Goal: Task Accomplishment & Management: Use online tool/utility

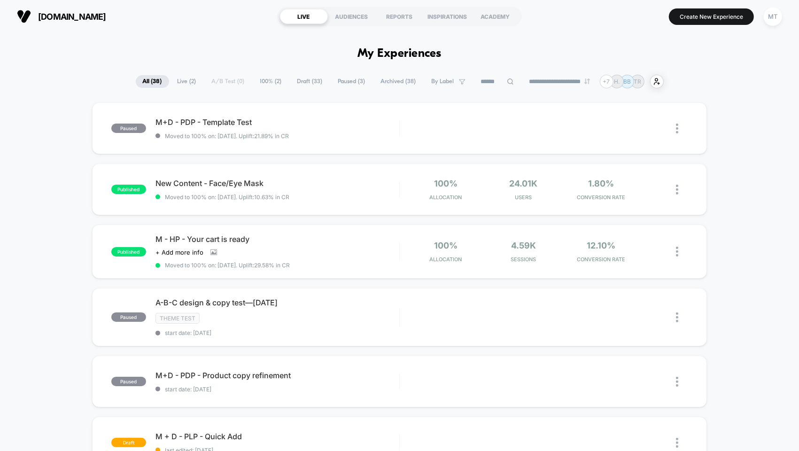
click at [298, 78] on span "Draft ( 33 )" at bounding box center [309, 81] width 39 height 13
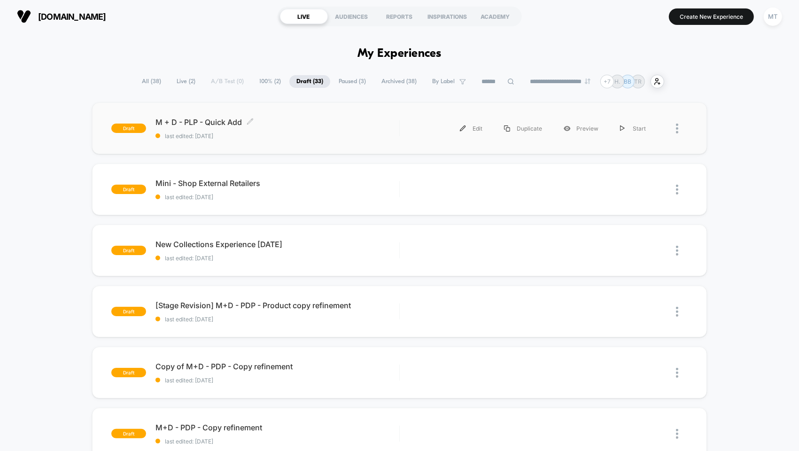
click at [233, 117] on span "M + D - PLP - Quick Add Click to edit experience details" at bounding box center [277, 121] width 244 height 9
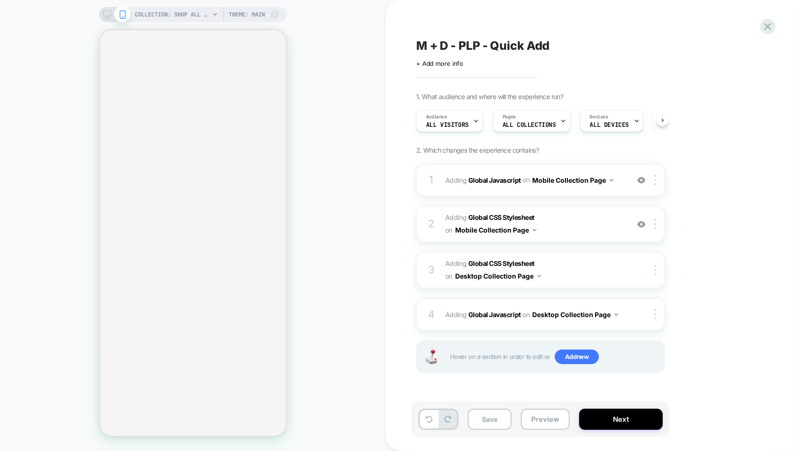
scroll to position [0, 0]
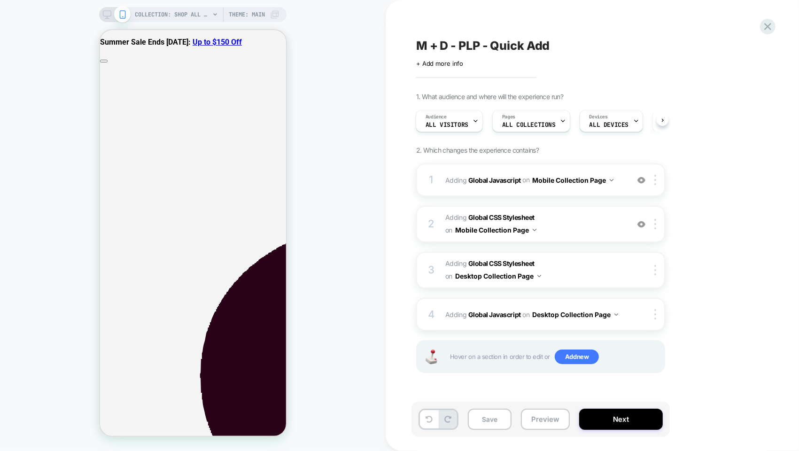
click at [459, 124] on span "All Visitors" at bounding box center [447, 125] width 43 height 7
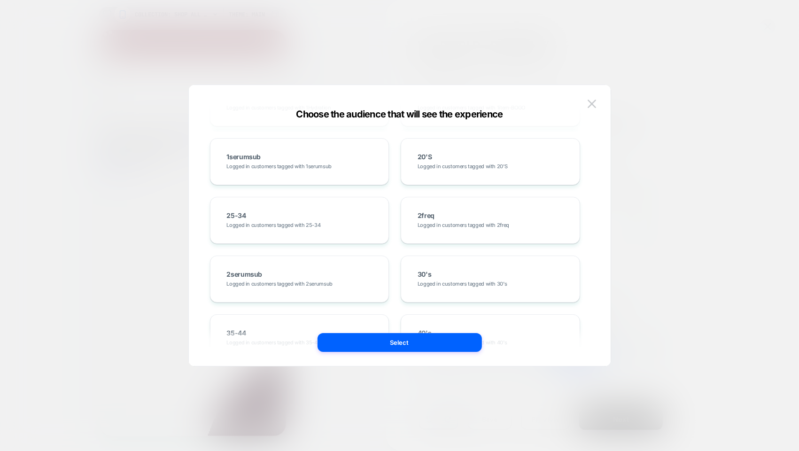
scroll to position [0, 0]
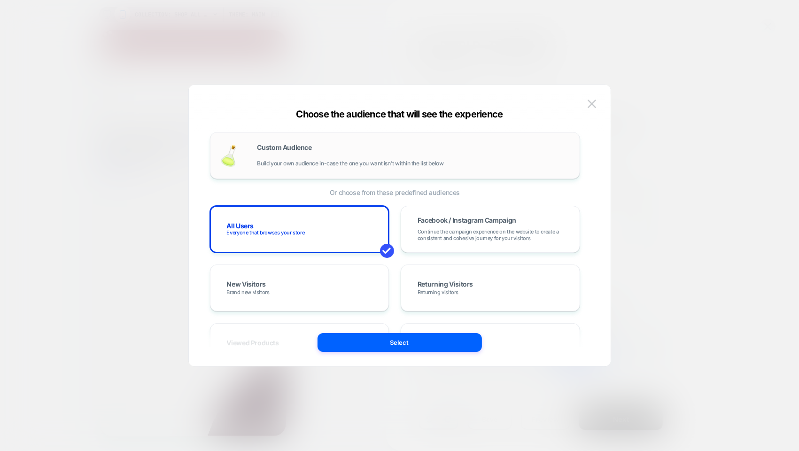
click at [367, 171] on div "Custom Audience Build your own audience in-case the one you want isn't within t…" at bounding box center [395, 155] width 370 height 47
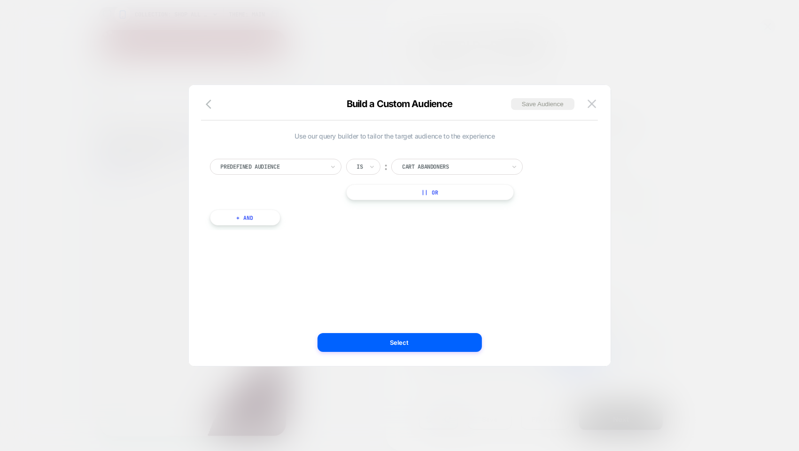
click at [0, 0] on div at bounding box center [0, 0] width 0 height 0
click at [0, 0] on div "Predefined Audience Is ︰ Cart Abandoners || Or" at bounding box center [0, 0] width 0 height 0
click at [0, 0] on div "Predefined Audience Is ︰ Cart Abandoners || Or + And" at bounding box center [0, 0] width 0 height 0
click at [291, 167] on div at bounding box center [272, 167] width 103 height 8
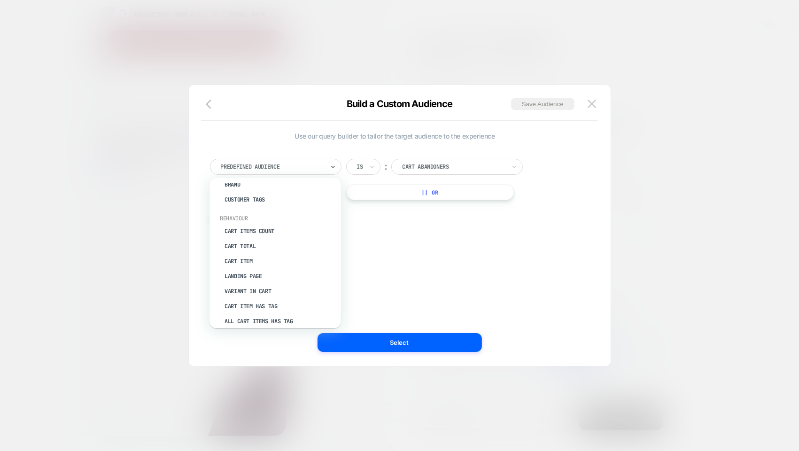
scroll to position [74, 0]
click at [0, 0] on div "Landing Page" at bounding box center [0, 0] width 0 height 0
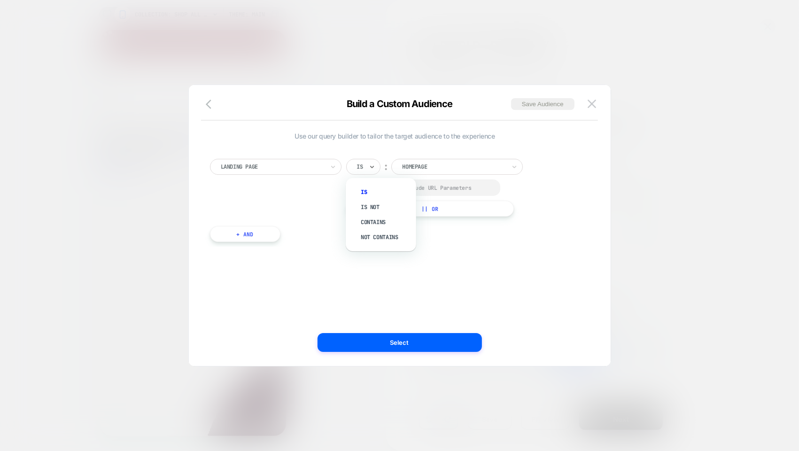
click at [0, 0] on div "Is" at bounding box center [0, 0] width 0 height 0
click at [373, 222] on div "Contains" at bounding box center [385, 222] width 61 height 15
click at [457, 165] on input "**********" at bounding box center [468, 165] width 117 height 13
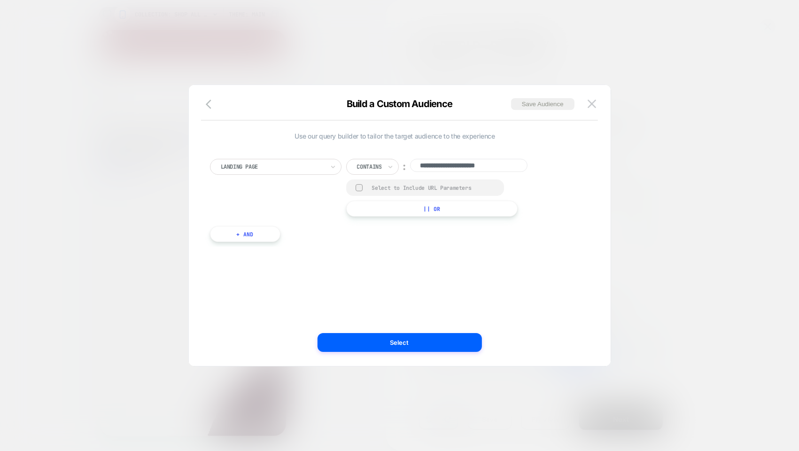
click at [457, 165] on input "**********" at bounding box center [468, 165] width 117 height 13
type input "*******"
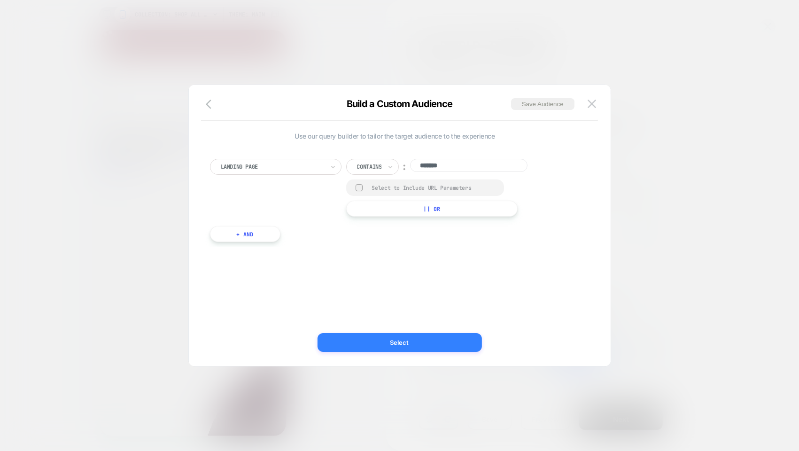
click at [369, 345] on button "Select" at bounding box center [400, 342] width 164 height 19
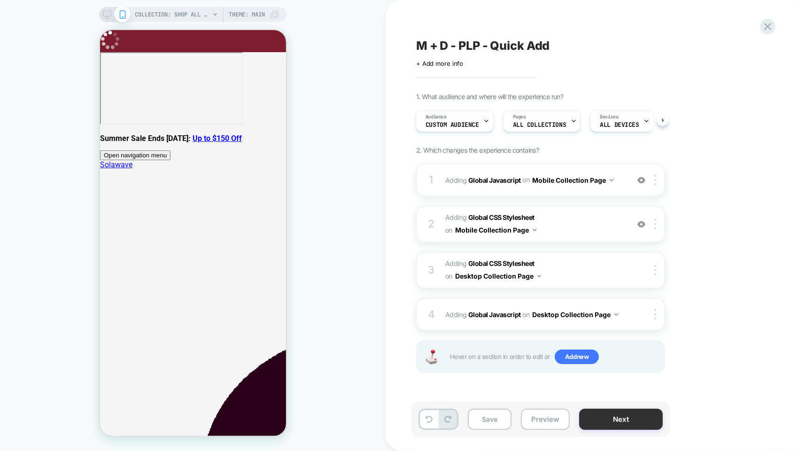
click at [631, 420] on button "Next" at bounding box center [621, 419] width 84 height 21
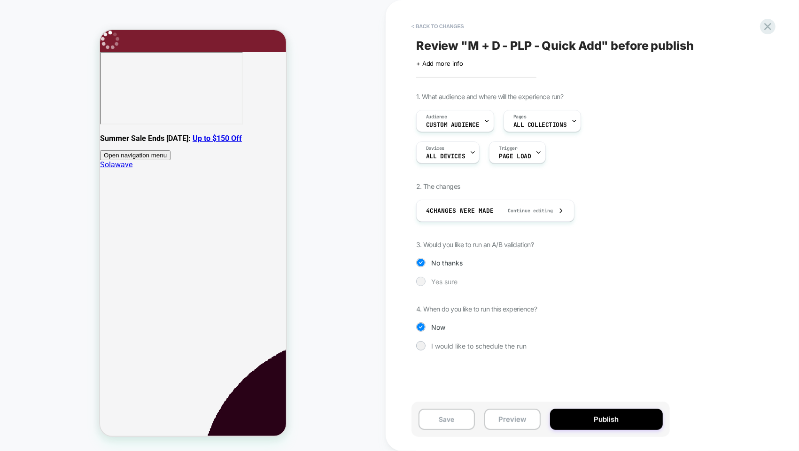
click at [428, 280] on div "Yes sure" at bounding box center [540, 281] width 249 height 9
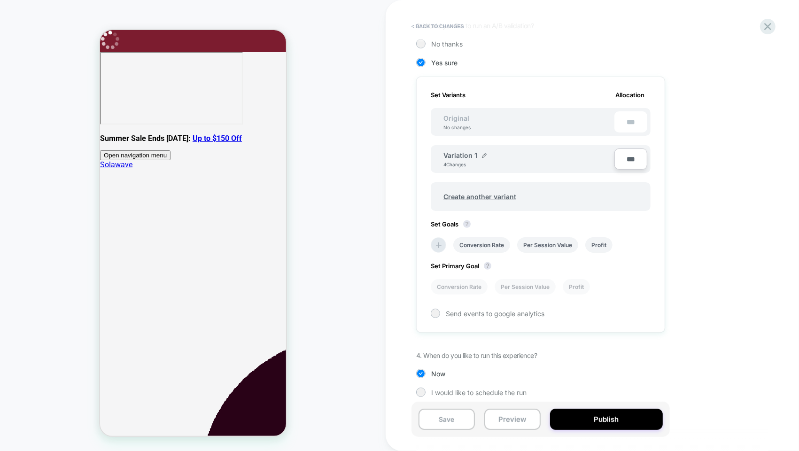
scroll to position [225, 0]
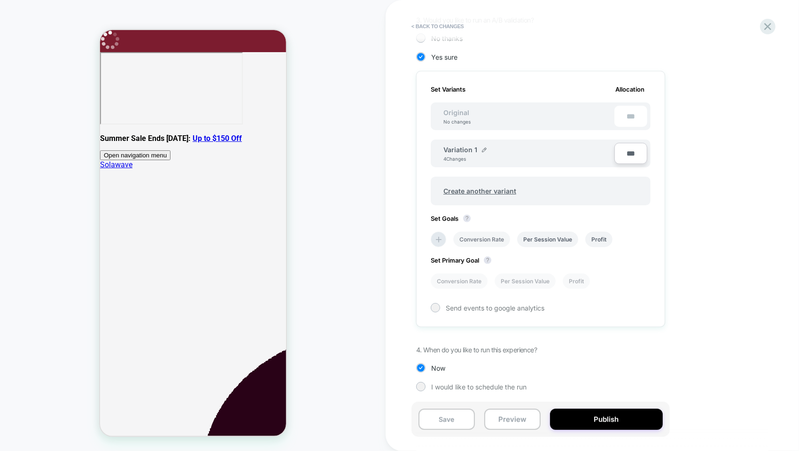
click at [486, 238] on li "Conversion Rate" at bounding box center [481, 240] width 57 height 16
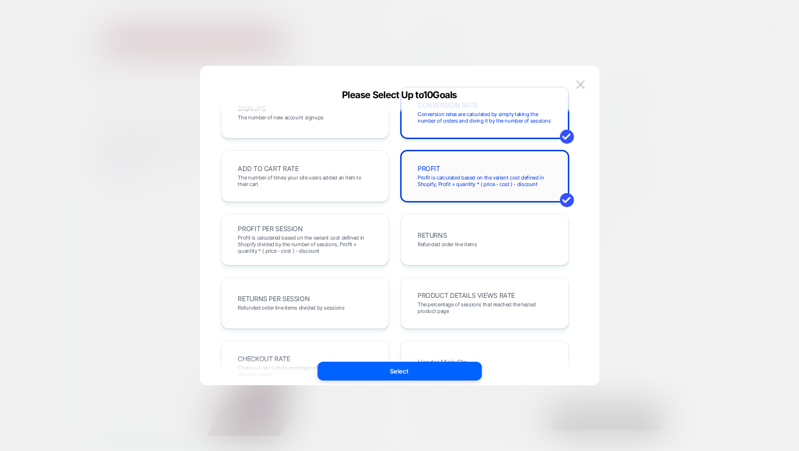
scroll to position [156, 0]
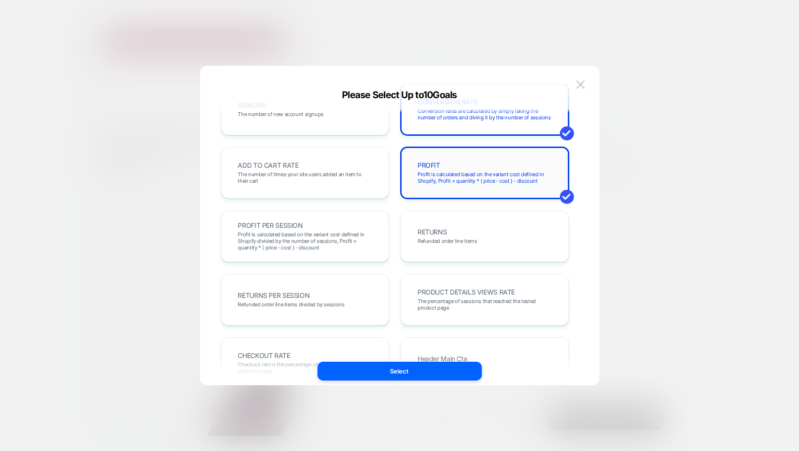
click at [0, 0] on span "Profit is calculated based on the variant cost defined in Shopify, Profit = qua…" at bounding box center [0, 0] width 0 height 0
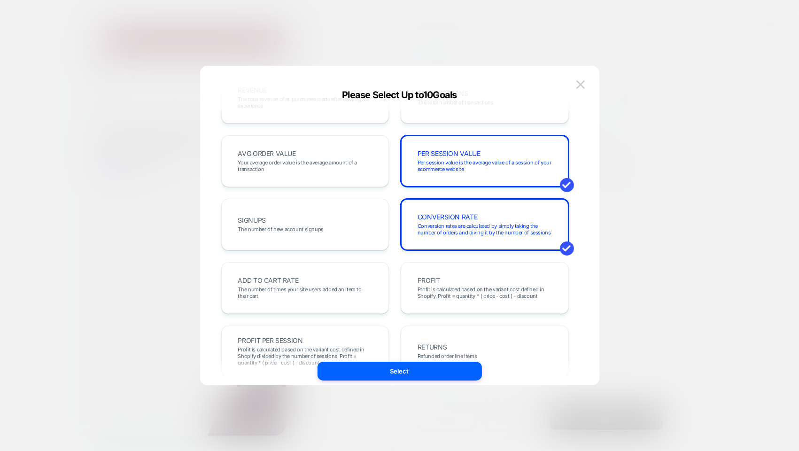
scroll to position [52, 0]
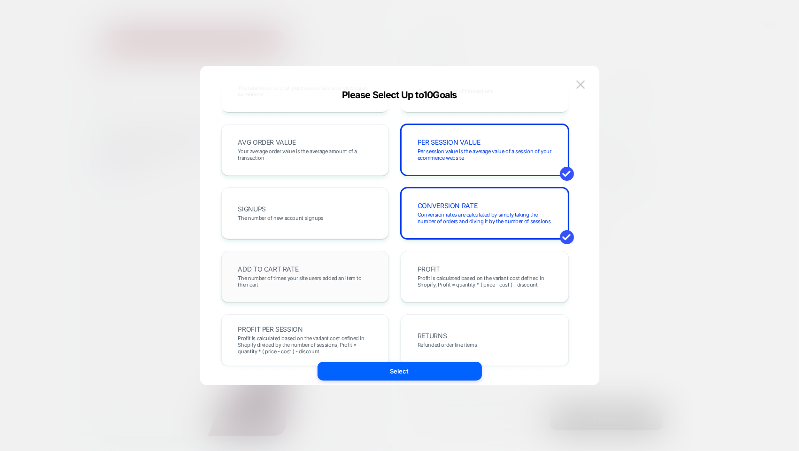
click at [292, 275] on span "The number of times your site users added an item to their cart" at bounding box center [305, 281] width 134 height 13
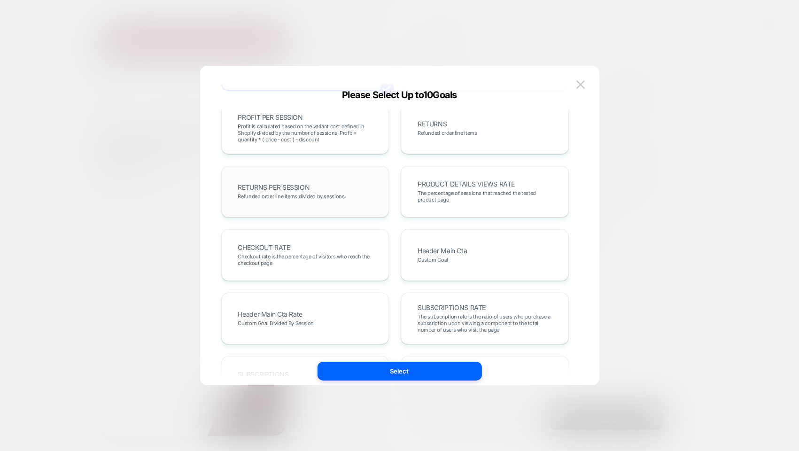
scroll to position [266, 0]
click at [455, 195] on span "The percentage of sessions that reached the tested product page" at bounding box center [485, 194] width 134 height 13
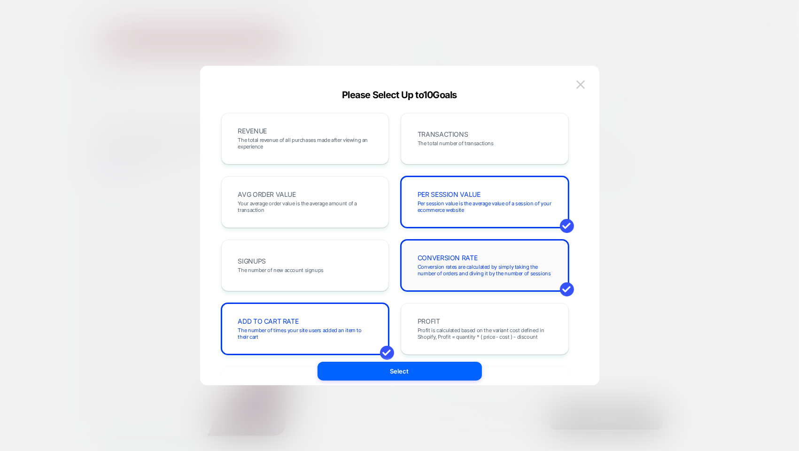
scroll to position [388, 0]
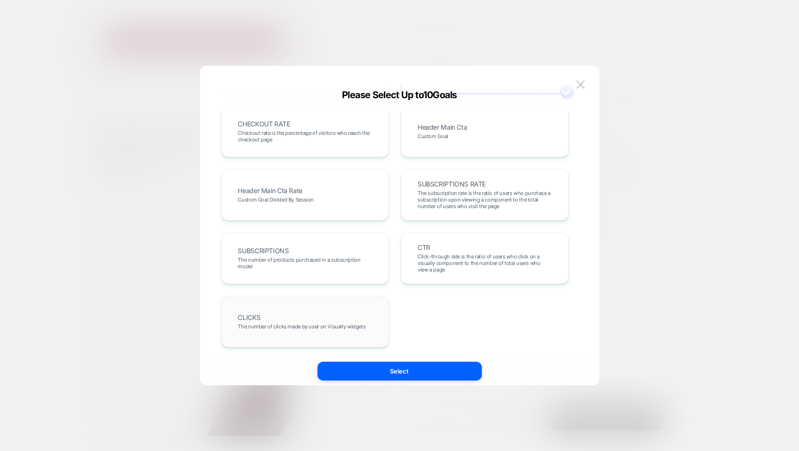
click at [0, 0] on div "CLICKS The number of clicks made by user on Visually widgets" at bounding box center [0, 0] width 0 height 0
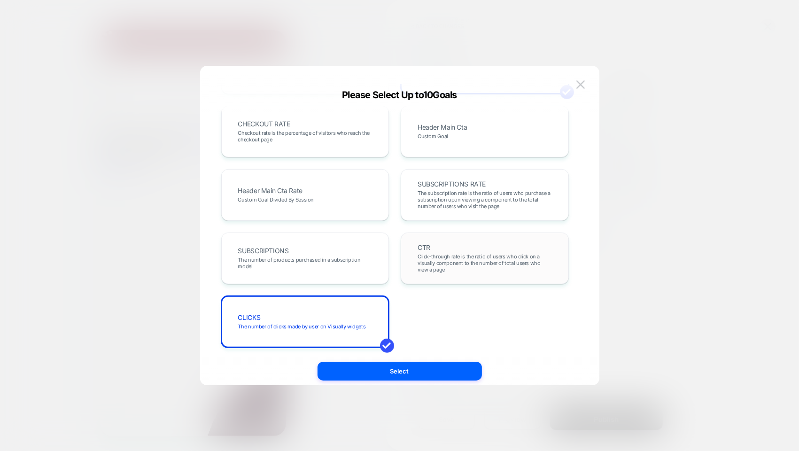
scroll to position [0, 0]
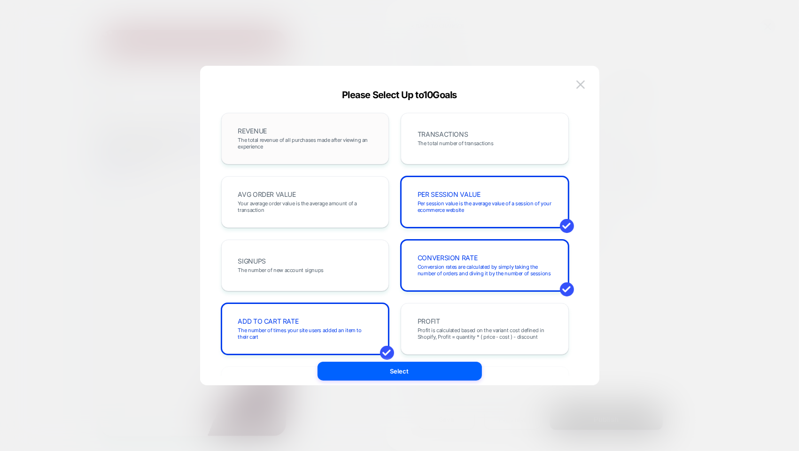
click at [0, 0] on div "REVENUE The total revenue of all purchases made after viewing an experience" at bounding box center [0, 0] width 0 height 0
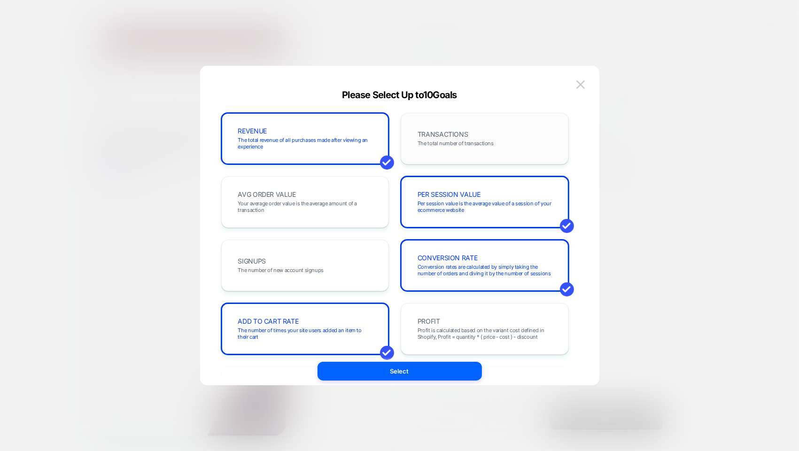
click at [478, 148] on div "TRANSACTIONS The total number of transactions" at bounding box center [485, 139] width 148 height 32
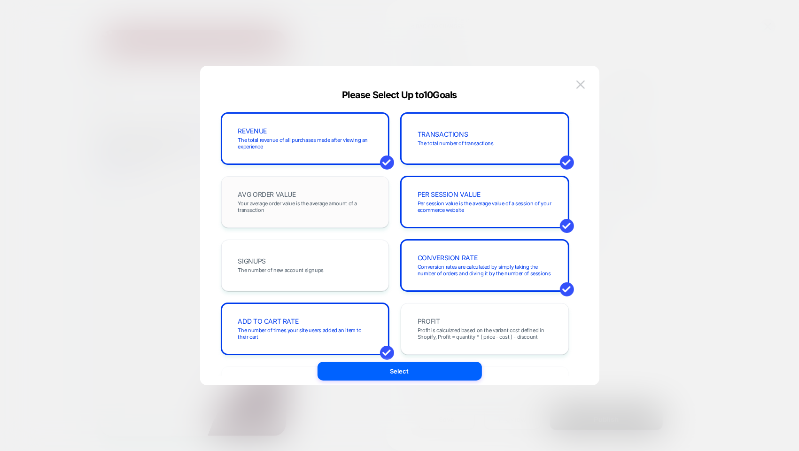
click at [317, 212] on span "Your average order value is the average amount of a transaction" at bounding box center [305, 206] width 134 height 13
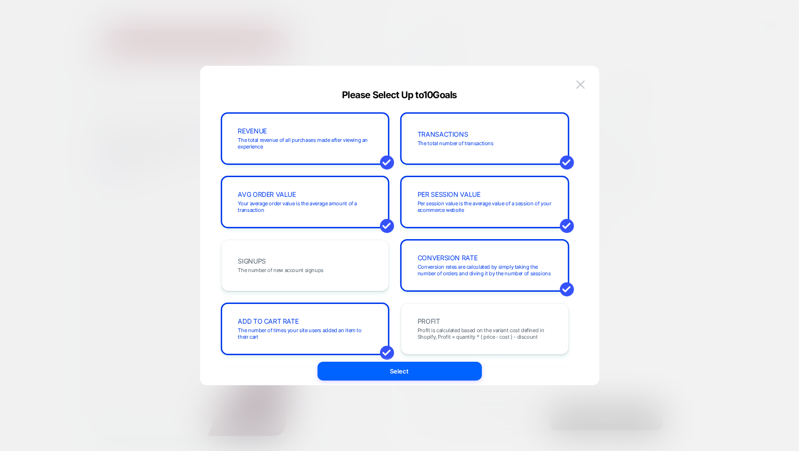
click at [0, 0] on div "REVENUE The total revenue of all purchases made after viewing an experience TRA…" at bounding box center [0, 0] width 0 height 0
click at [395, 374] on button "Select" at bounding box center [400, 371] width 164 height 19
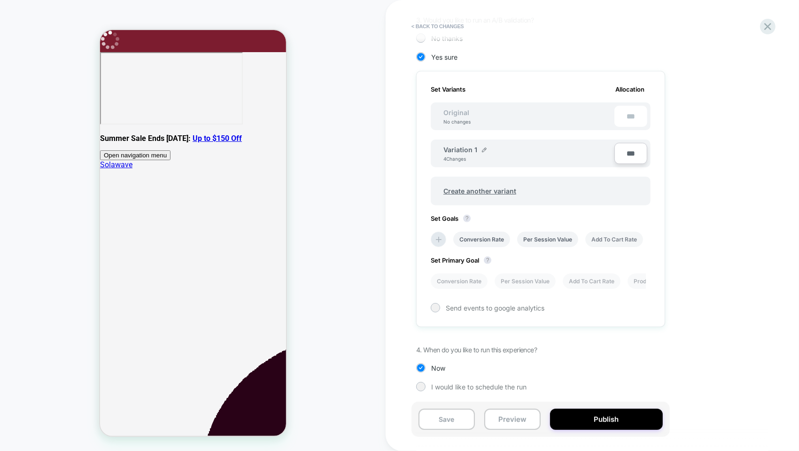
click at [596, 235] on li "Add To Cart Rate" at bounding box center [614, 240] width 58 height 16
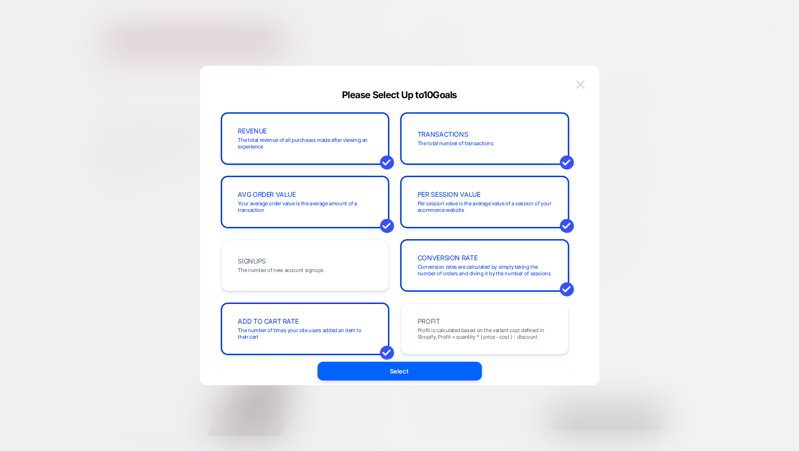
click at [577, 87] on img at bounding box center [580, 84] width 8 height 8
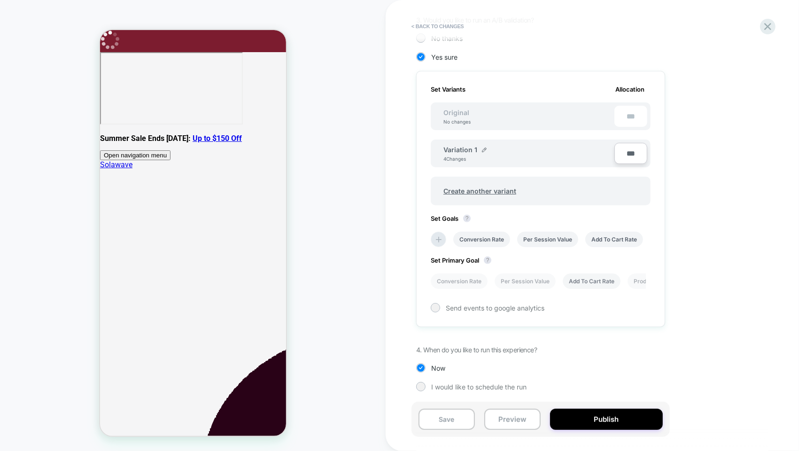
click at [0, 0] on li "Add To Cart Rate" at bounding box center [0, 0] width 0 height 0
click at [483, 308] on span "Send events to google analytics" at bounding box center [495, 308] width 99 height 8
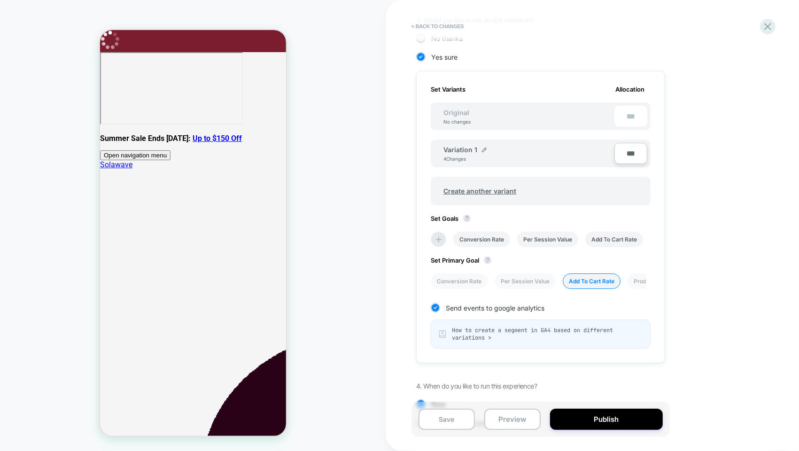
scroll to position [261, 0]
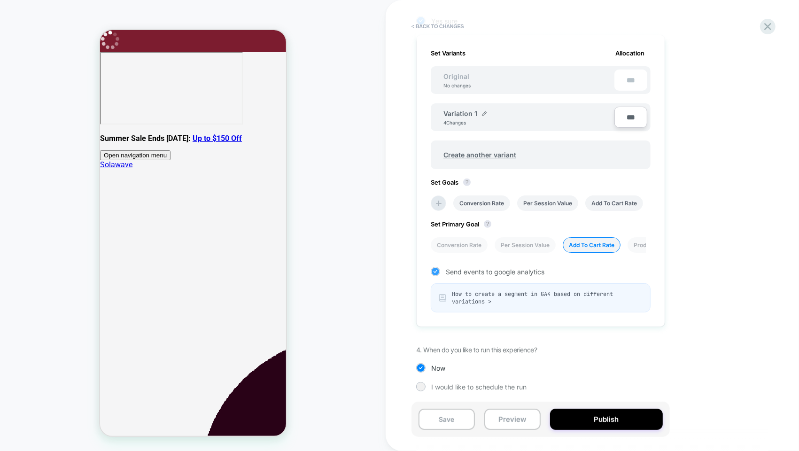
click at [453, 271] on span "Send events to google analytics" at bounding box center [495, 272] width 99 height 8
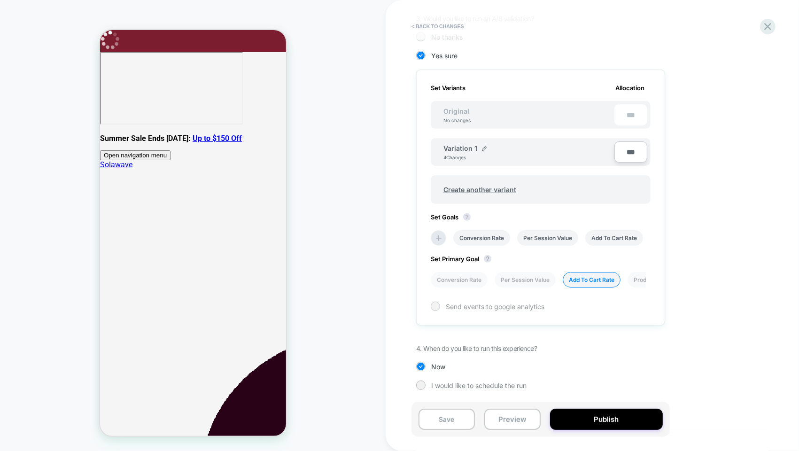
scroll to position [225, 0]
click at [612, 420] on button "Publish" at bounding box center [606, 419] width 113 height 21
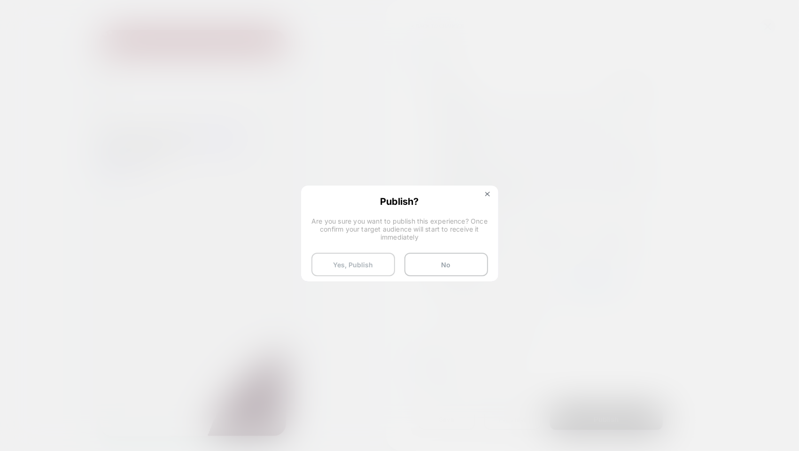
click at [0, 0] on button "Yes, Publish" at bounding box center [0, 0] width 0 height 0
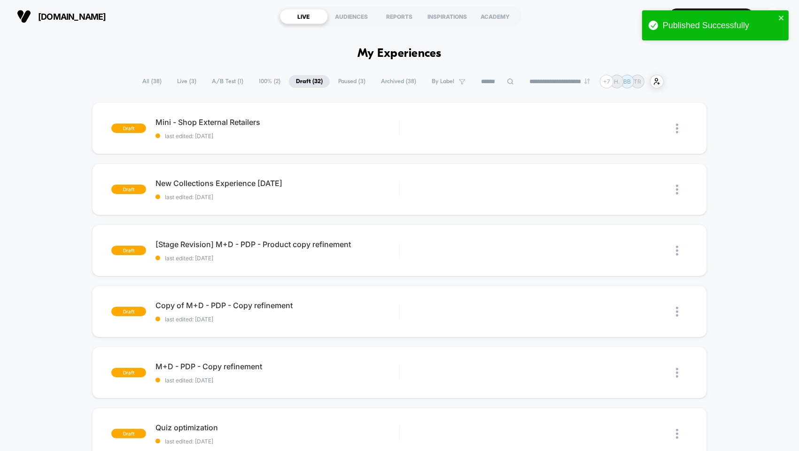
click at [182, 80] on span "Live ( 3 )" at bounding box center [186, 81] width 33 height 13
